Goal: Transaction & Acquisition: Purchase product/service

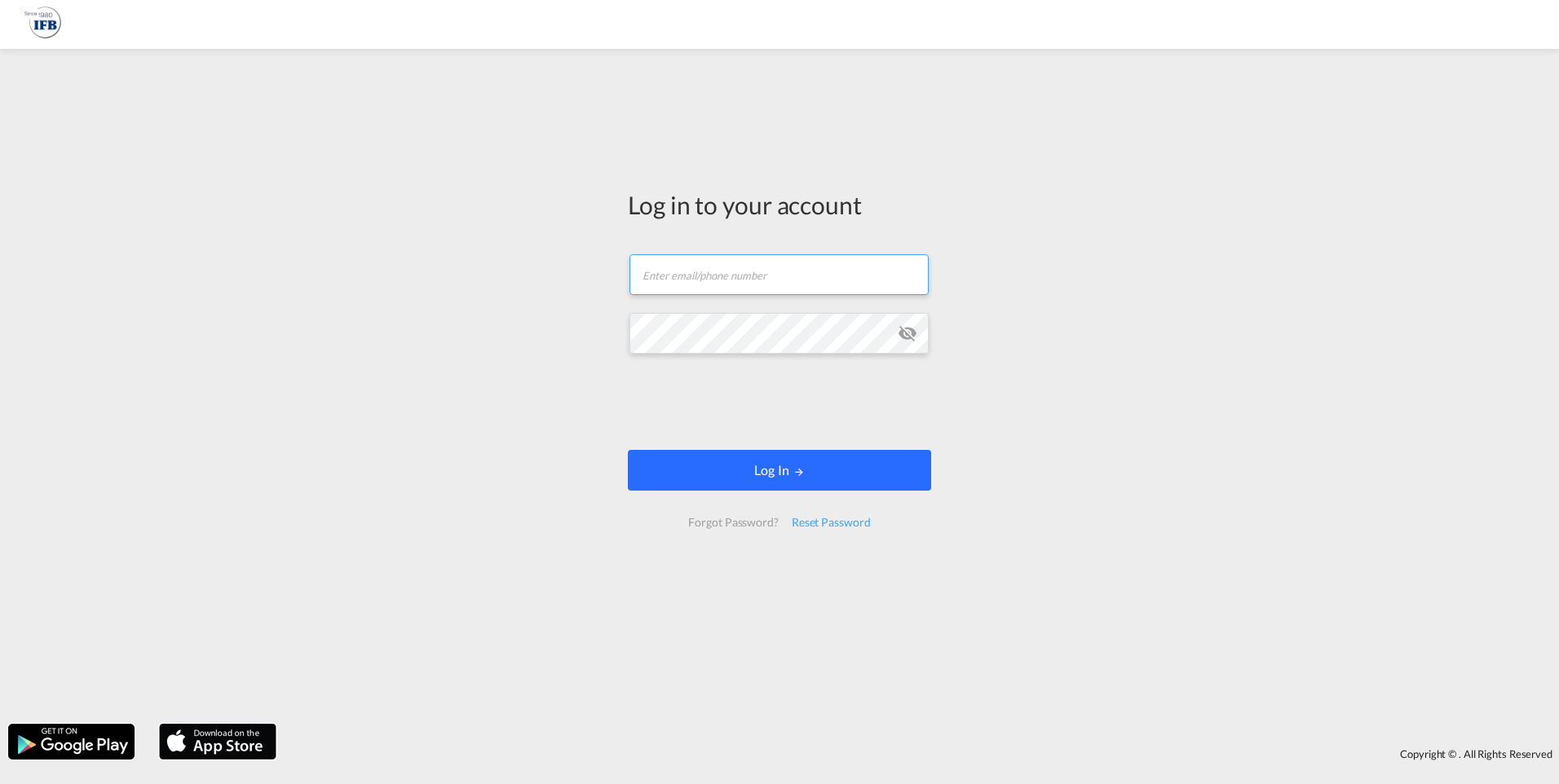
type input "[PERSON_NAME][EMAIL_ADDRESS][DOMAIN_NAME]"
click at [791, 467] on button "Log In" at bounding box center [779, 470] width 303 height 41
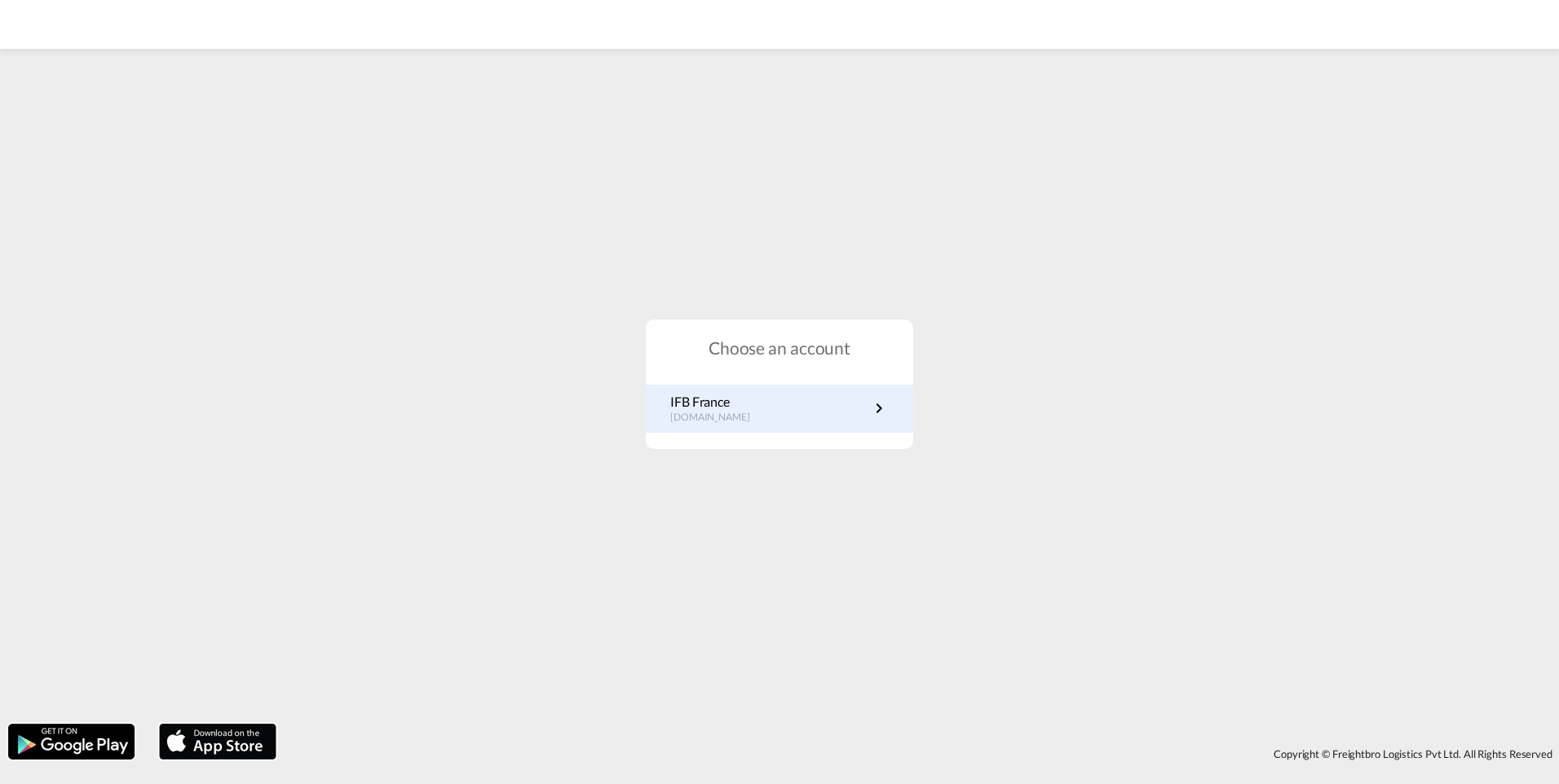
click at [729, 412] on p "[DOMAIN_NAME]" at bounding box center [718, 417] width 96 height 14
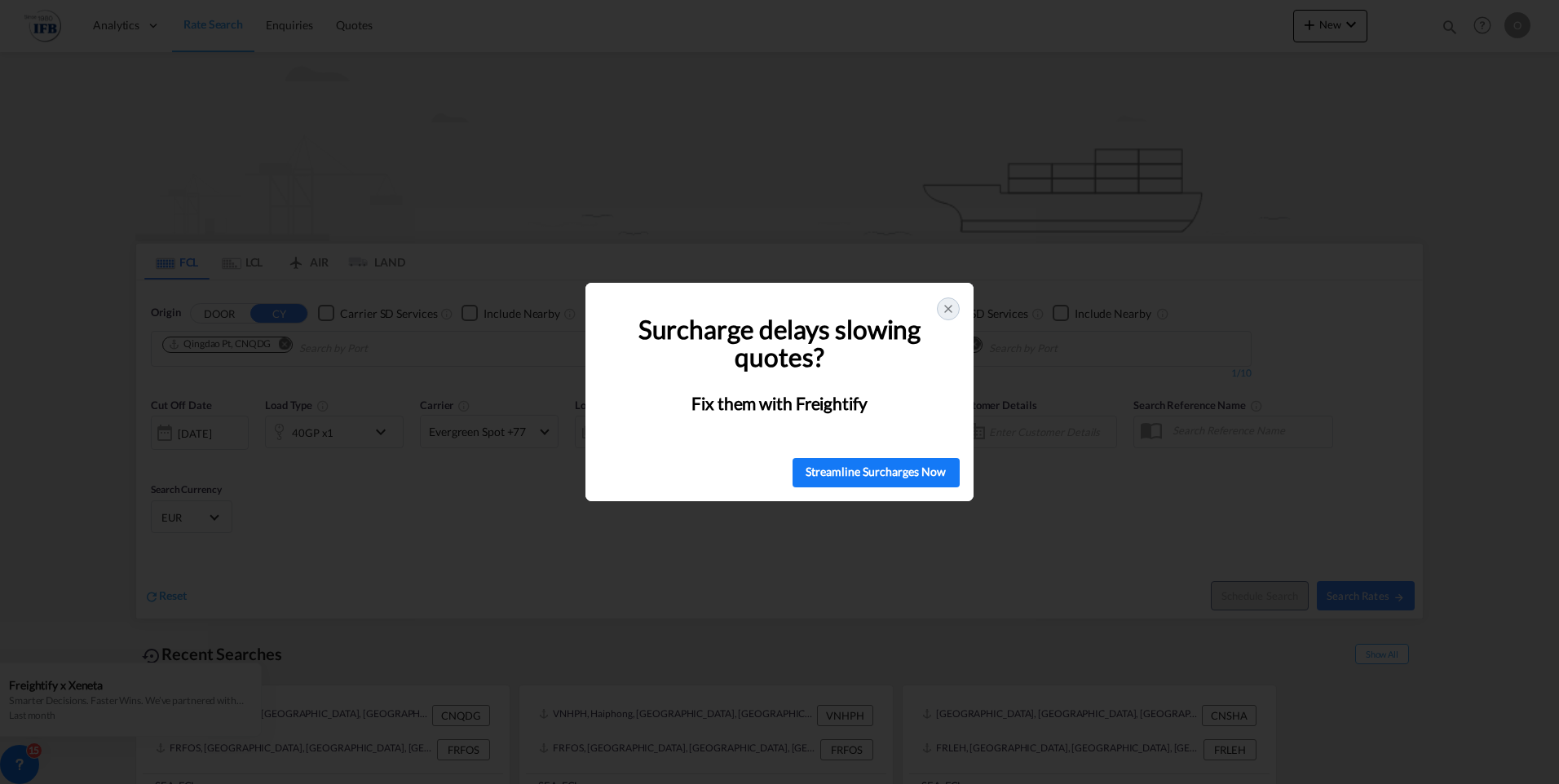
click at [947, 310] on icon at bounding box center [949, 309] width 7 height 7
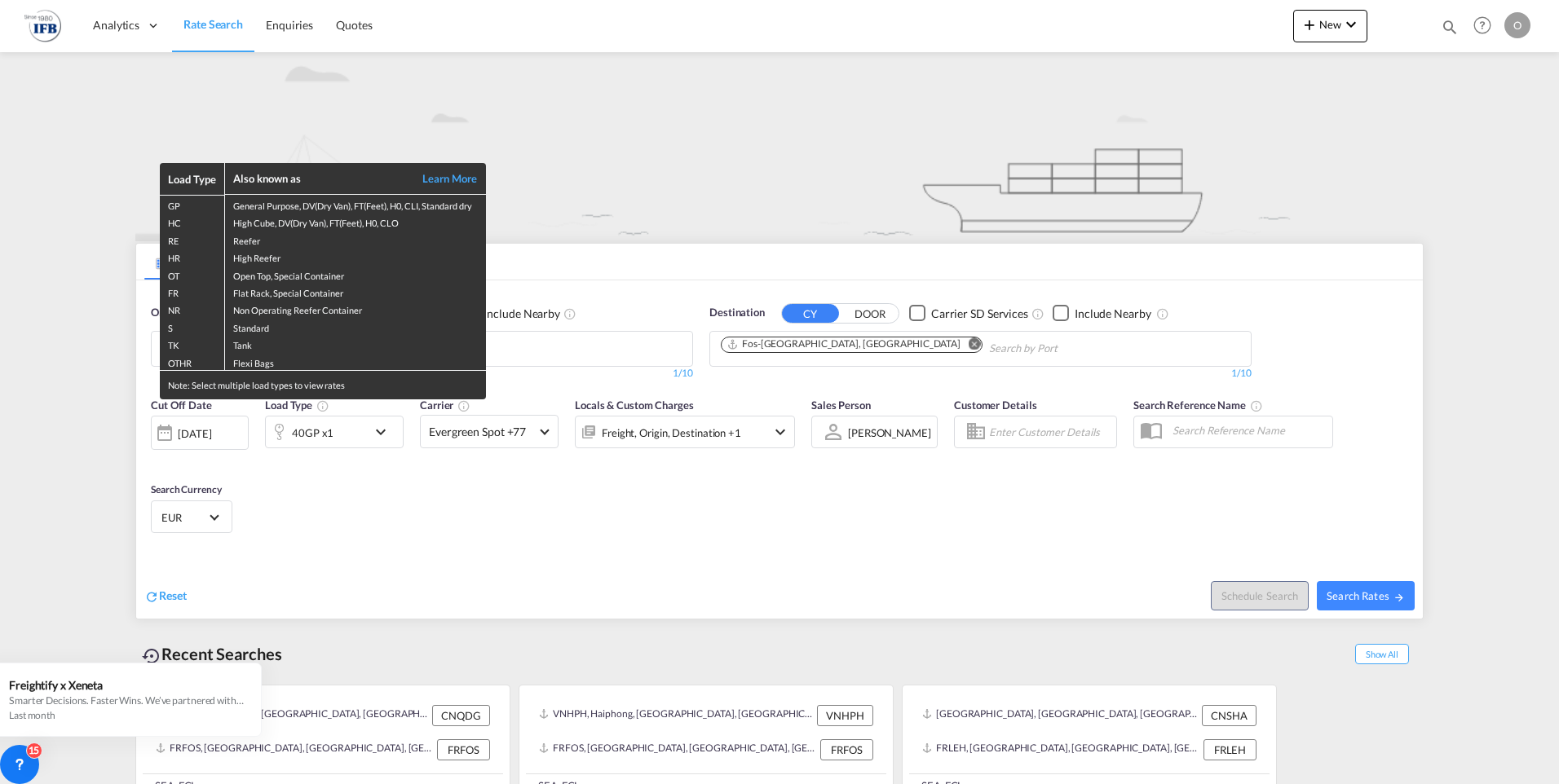
click at [472, 514] on div "Load Type Also known as Learn More GP General Purpose, DV(Dry Van), FT(Feet), H…" at bounding box center [780, 392] width 1559 height 784
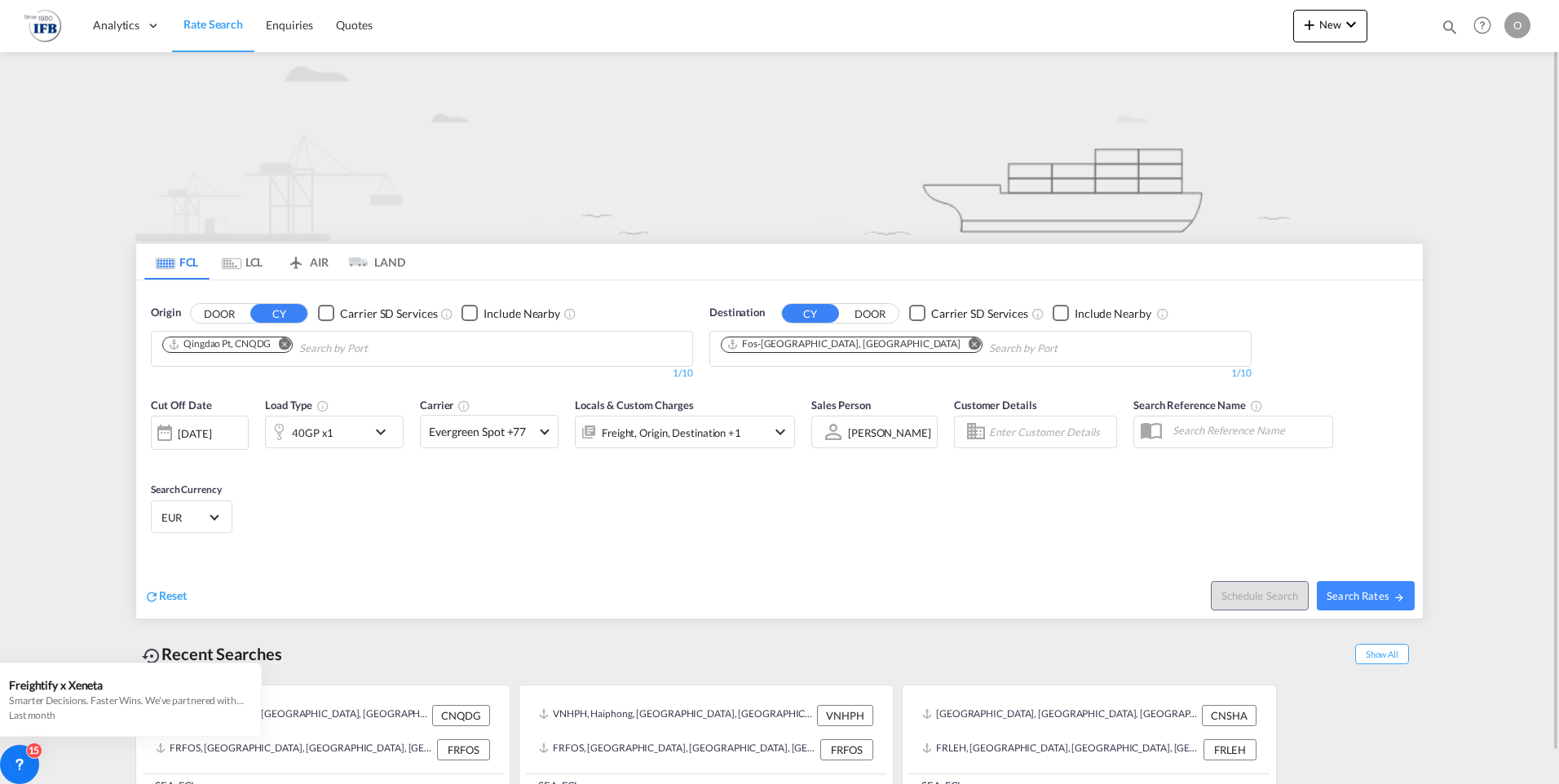
click at [286, 344] on md-icon "Remove" at bounding box center [284, 343] width 12 height 12
type input "shangha"
click at [221, 387] on div "Shangha i China CNSHA" at bounding box center [288, 386] width 310 height 49
click at [968, 342] on md-icon "Remove" at bounding box center [974, 343] width 12 height 12
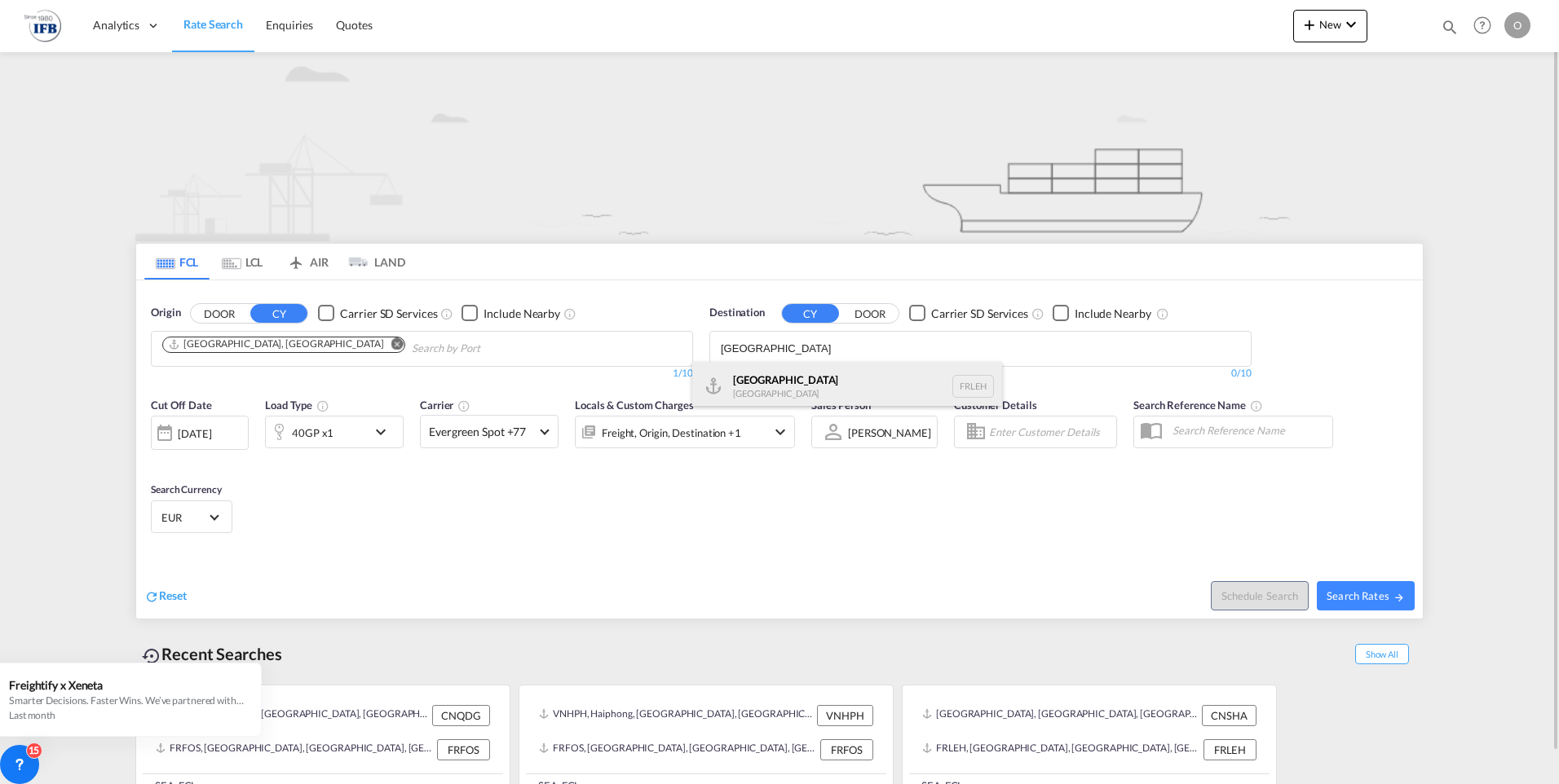
type input "le havre"
click at [751, 390] on div "Le Havre France FRLEH" at bounding box center [847, 386] width 310 height 49
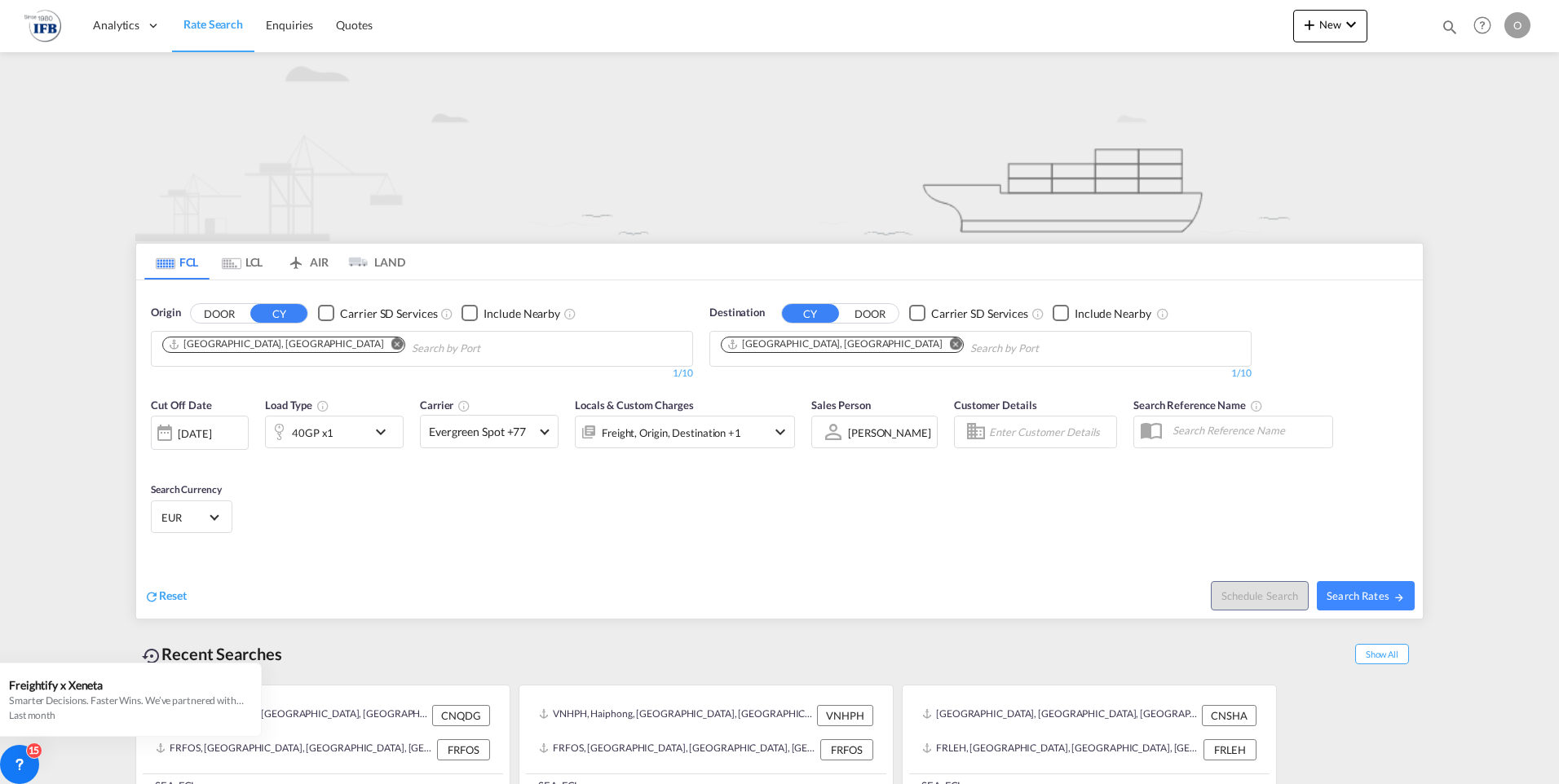
click at [311, 465] on div "Cut Off Date 13 Aug 2025 13/08/2025 Load Type 40GP x1 Carrier Evergreen Spot +7…" at bounding box center [473, 431] width 644 height 69
click at [353, 422] on div "40GP x1" at bounding box center [316, 432] width 101 height 33
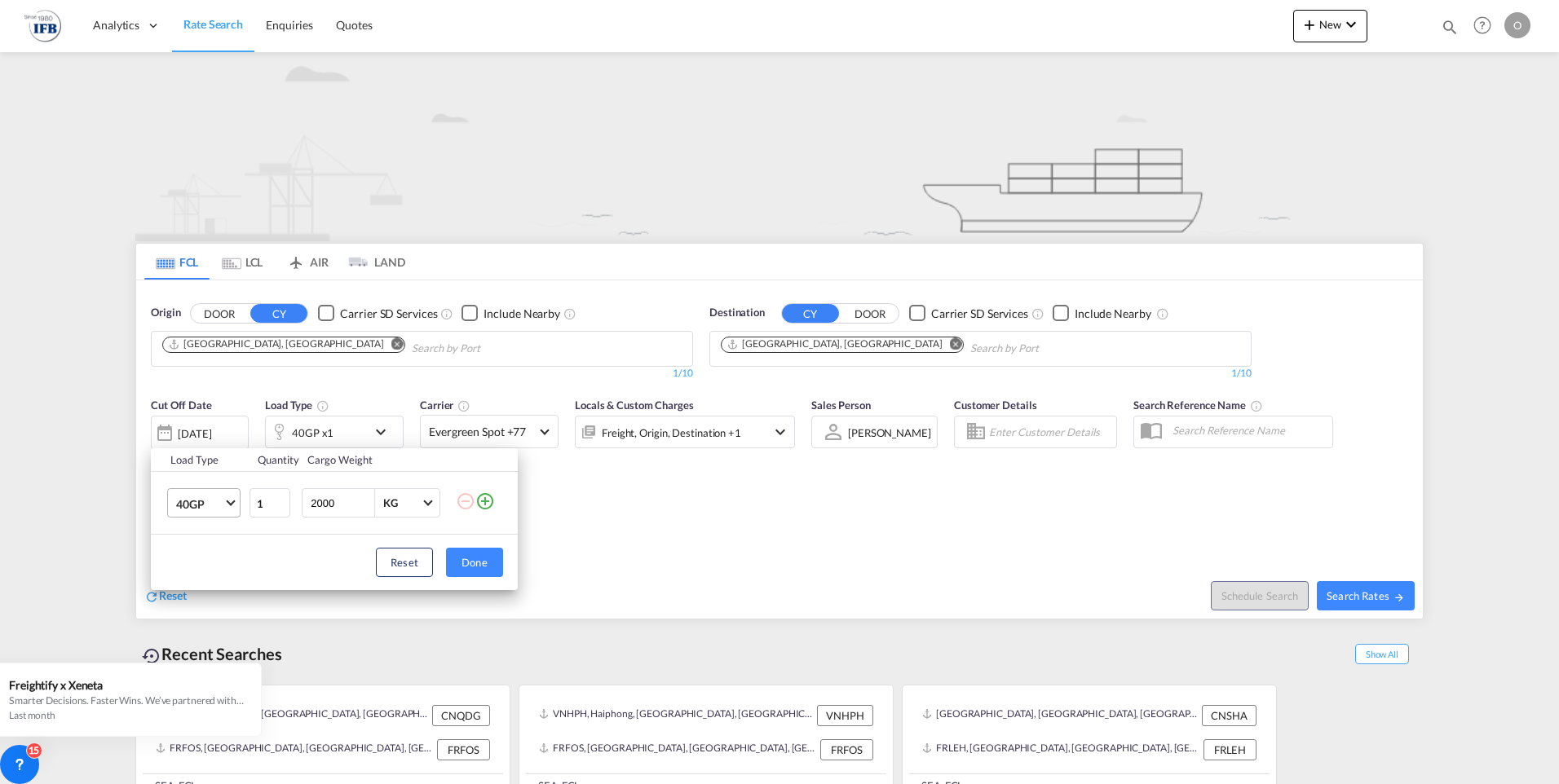
click at [192, 499] on span "40GP" at bounding box center [200, 505] width 47 height 16
click at [195, 470] on div "20GP" at bounding box center [190, 465] width 29 height 16
click at [462, 558] on button "Done" at bounding box center [475, 563] width 57 height 29
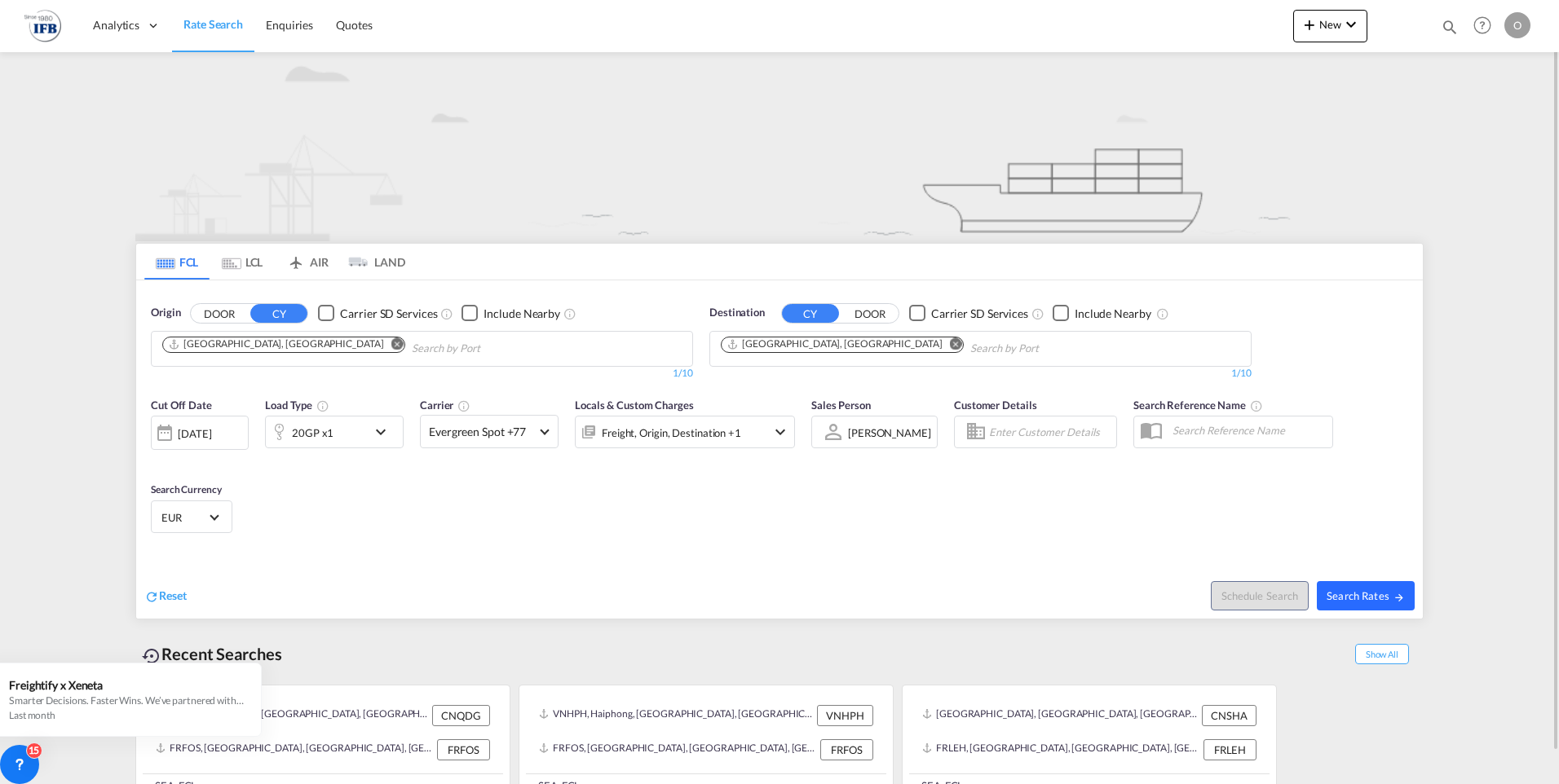
click at [1356, 595] on span "Search Rates" at bounding box center [1366, 596] width 78 height 13
type input "CNSHA to FRLEH / 13 Aug 2025"
